Goal: Information Seeking & Learning: Learn about a topic

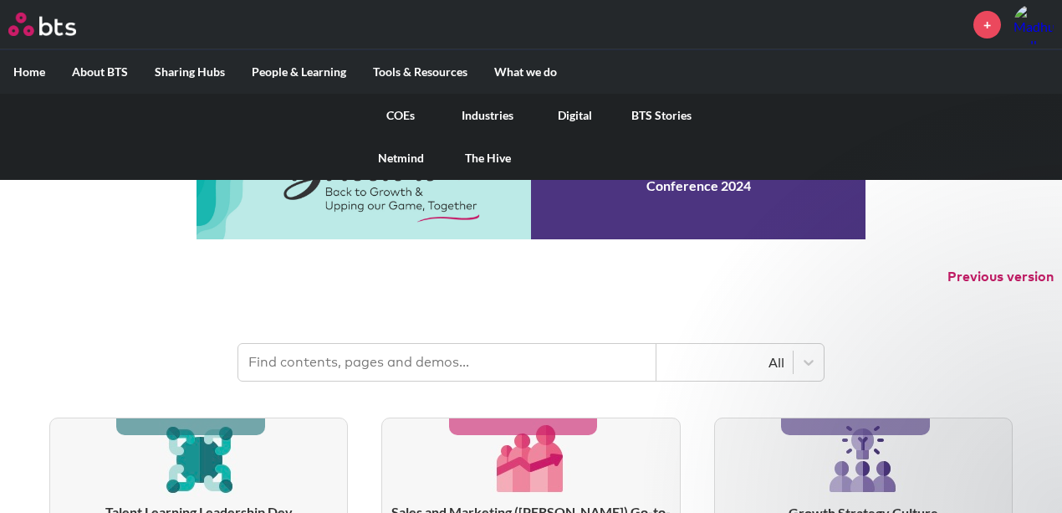
click at [569, 110] on link "Digital" at bounding box center [574, 116] width 87 height 44
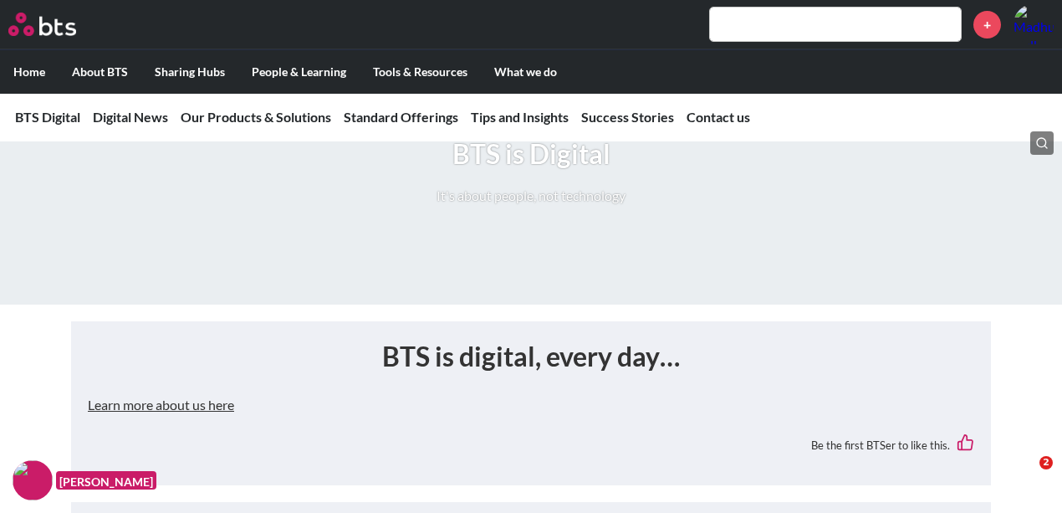
scroll to position [167, 0]
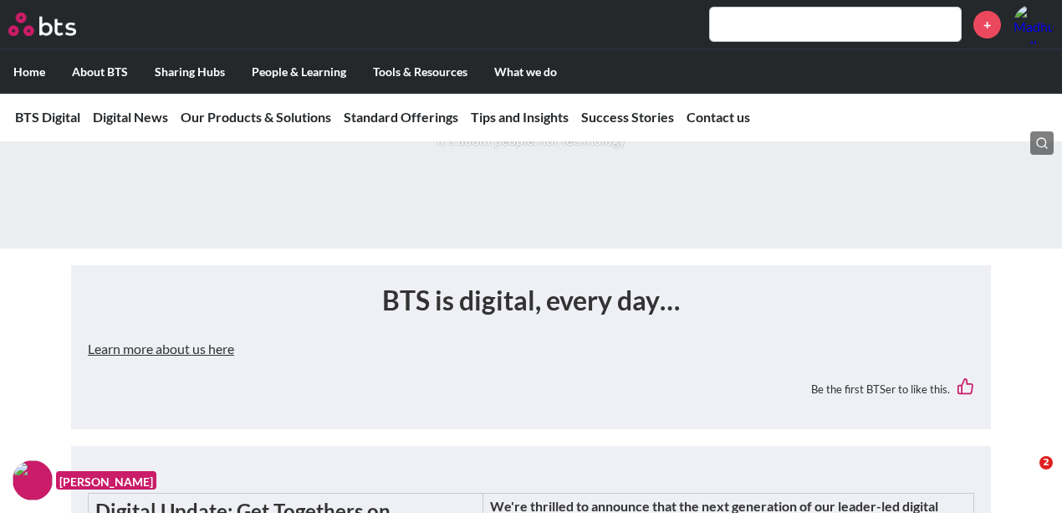
click at [169, 351] on button "Learn more about us here" at bounding box center [161, 348] width 146 height 33
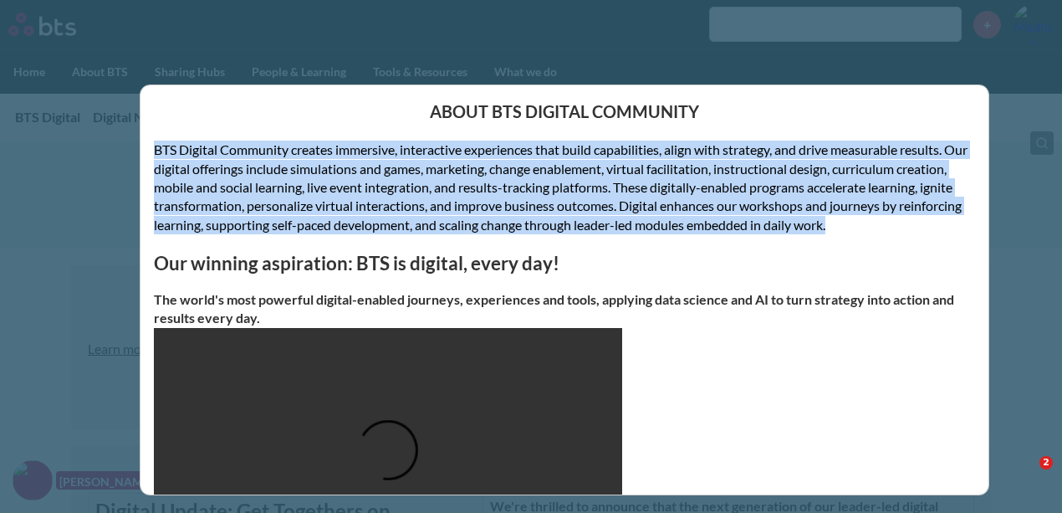
drag, startPoint x: 165, startPoint y: 154, endPoint x: 973, endPoint y: 219, distance: 810.7
click at [973, 219] on div "About BTS Digital Community BTS Digital Community creates immersive, interactiv…" at bounding box center [565, 289] width 850 height 410
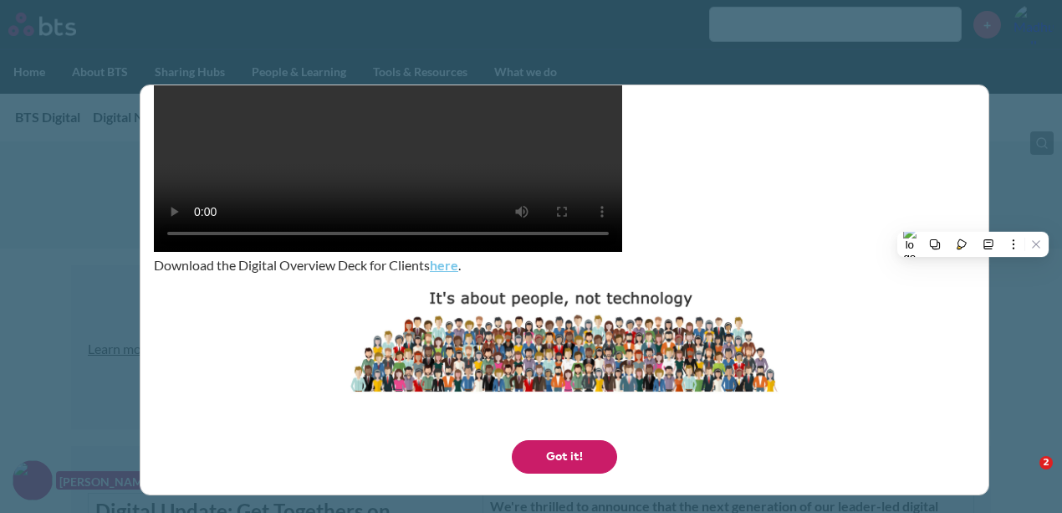
scroll to position [340, 0]
click at [1024, 64] on div "About BTS Digital Community BTS Digital Community creates immersive, interactiv…" at bounding box center [531, 256] width 1062 height 513
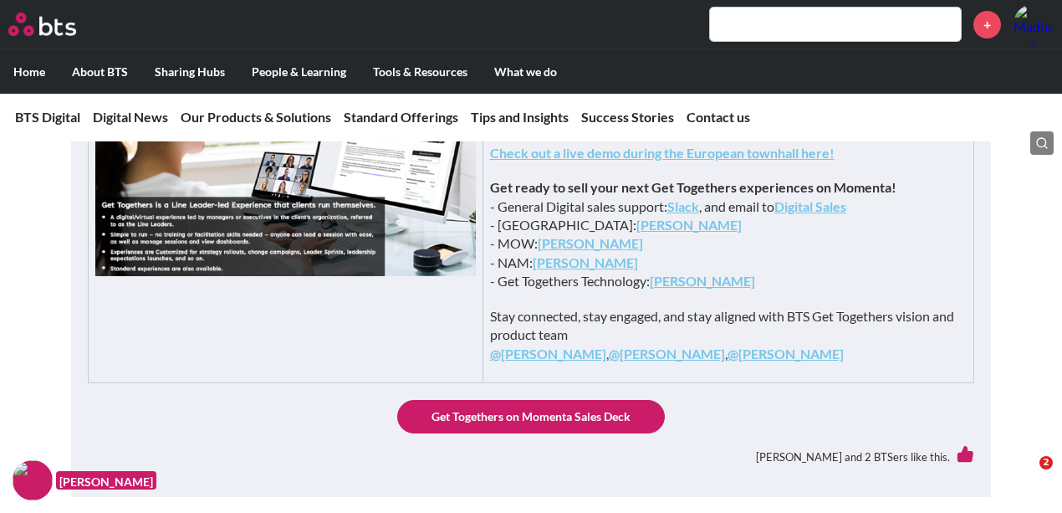
scroll to position [669, 0]
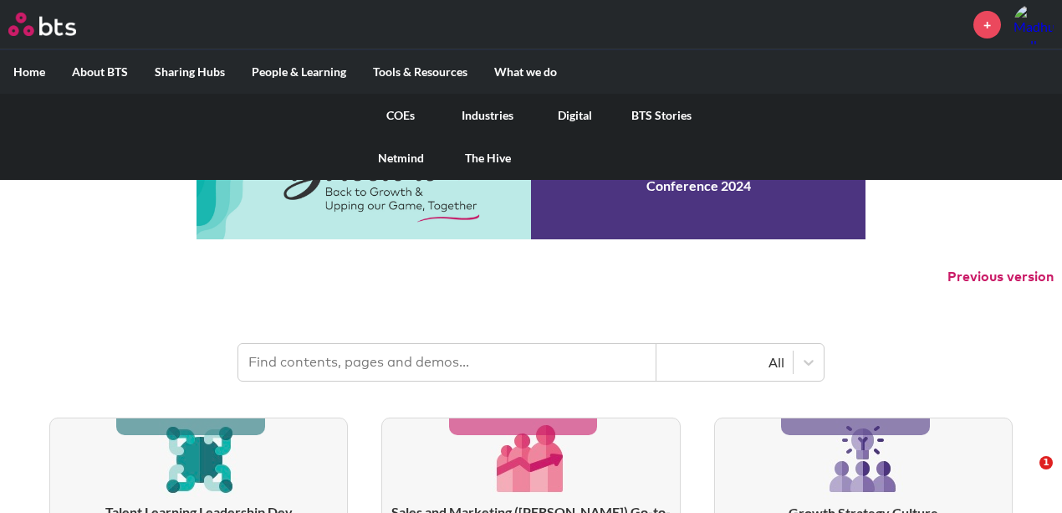
click at [576, 112] on link "Digital" at bounding box center [574, 116] width 87 height 44
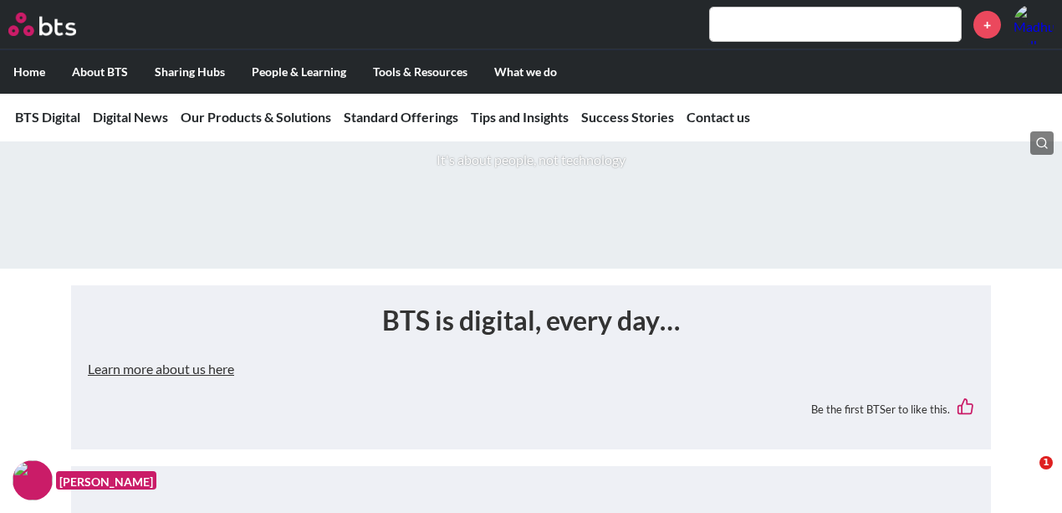
scroll to position [167, 0]
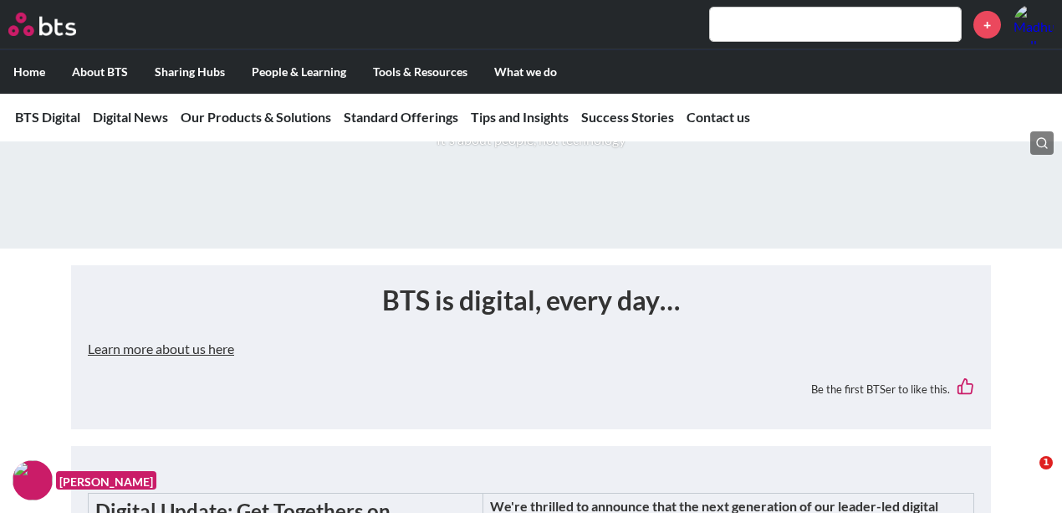
click at [232, 351] on button "Learn more about us here" at bounding box center [161, 348] width 146 height 33
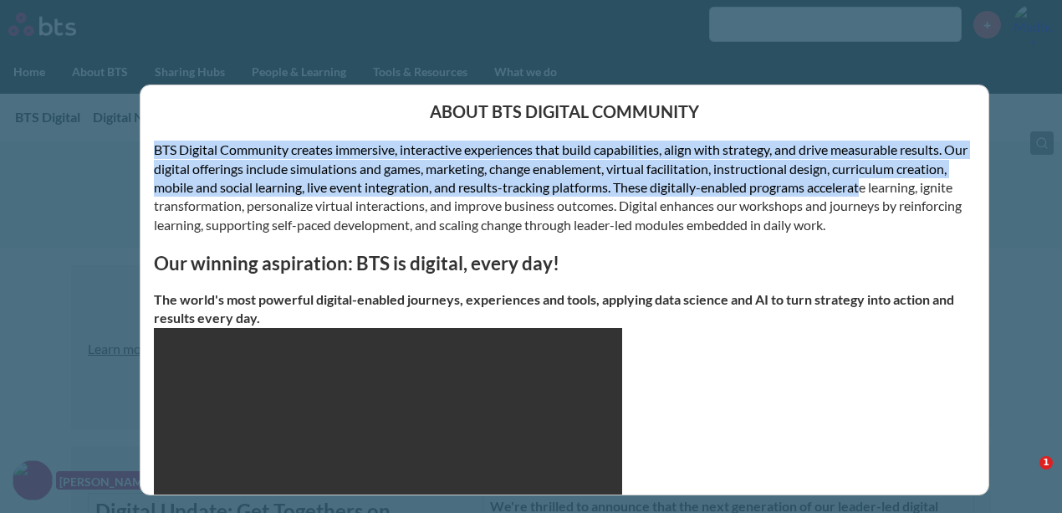
drag, startPoint x: 154, startPoint y: 154, endPoint x: 923, endPoint y: 187, distance: 769.5
click at [924, 187] on p "BTS Digital Community creates immersive, interactive experiences that build cap…" at bounding box center [565, 188] width 822 height 94
